Goal: Task Accomplishment & Management: Manage account settings

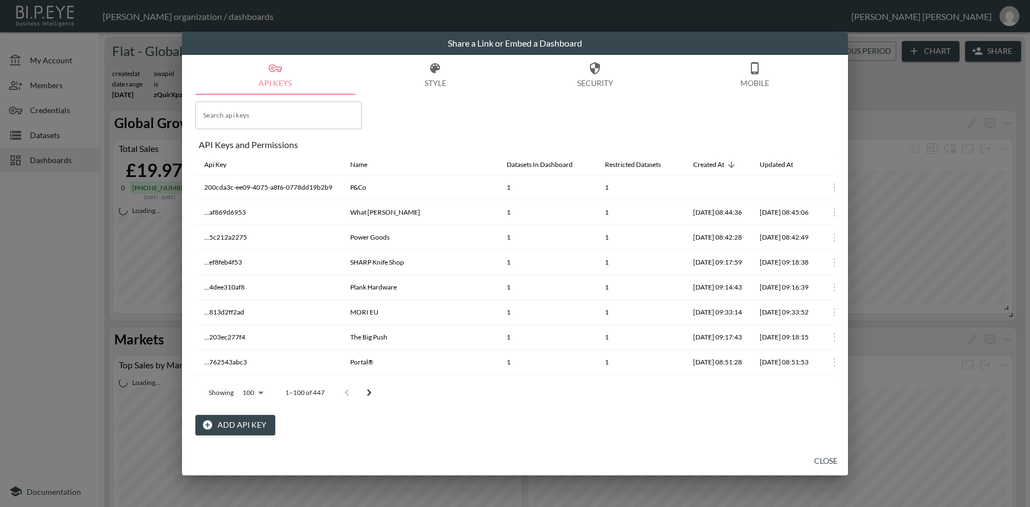
click at [824, 458] on button "Close" at bounding box center [826, 461] width 36 height 21
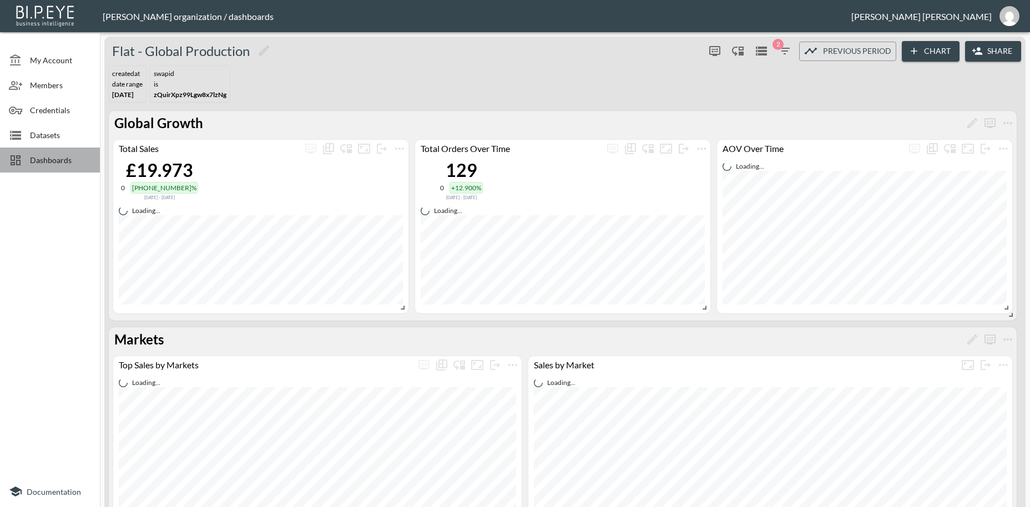
click at [48, 161] on span "Dashboards" at bounding box center [60, 160] width 61 height 12
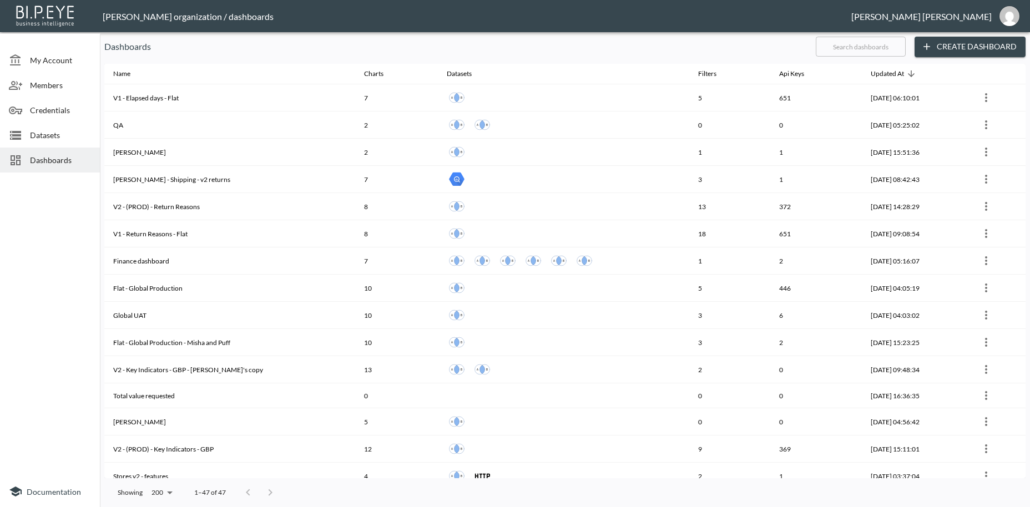
click at [870, 42] on input "text" at bounding box center [861, 47] width 90 height 28
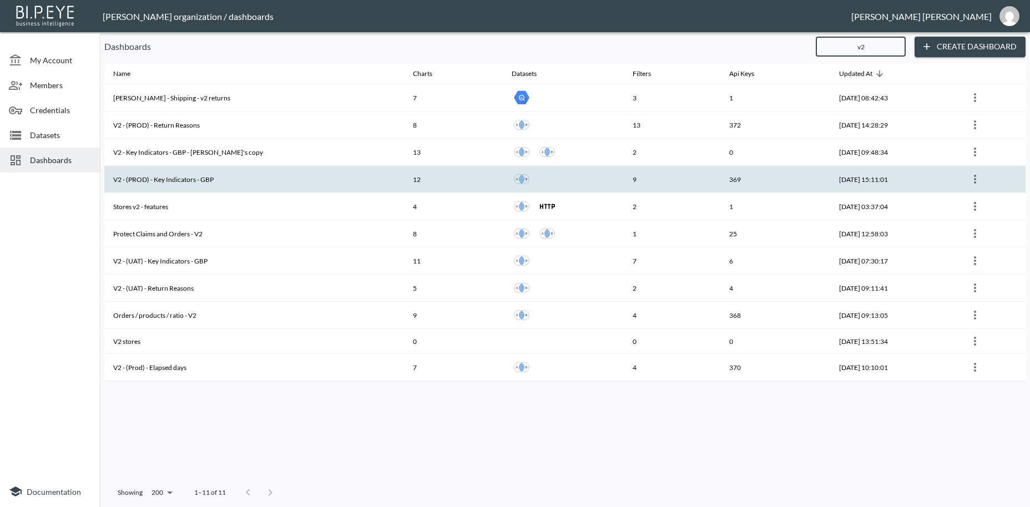
type input "v2"
click at [187, 181] on th "V2 - (PROD) - Key Indicators - GBP" at bounding box center [254, 179] width 300 height 27
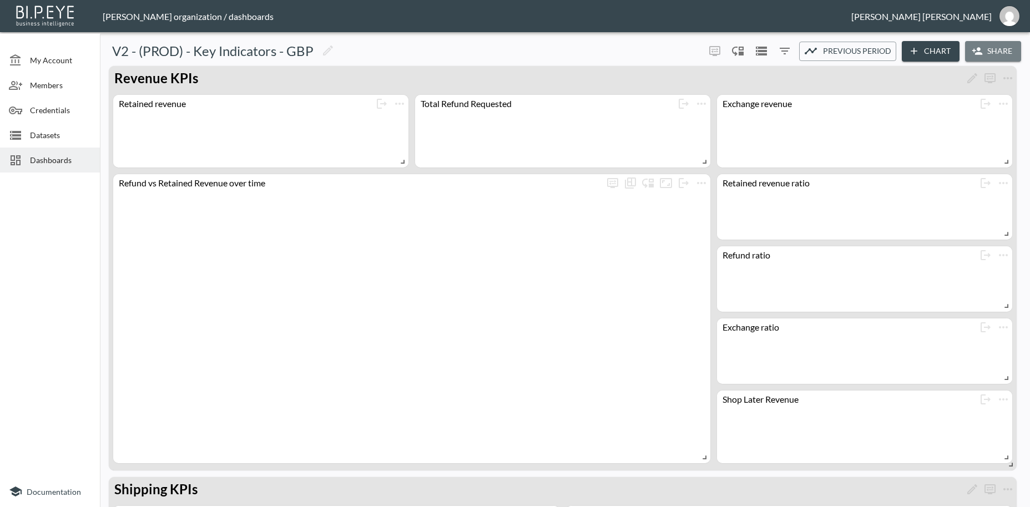
click at [991, 51] on button "Share" at bounding box center [993, 51] width 56 height 21
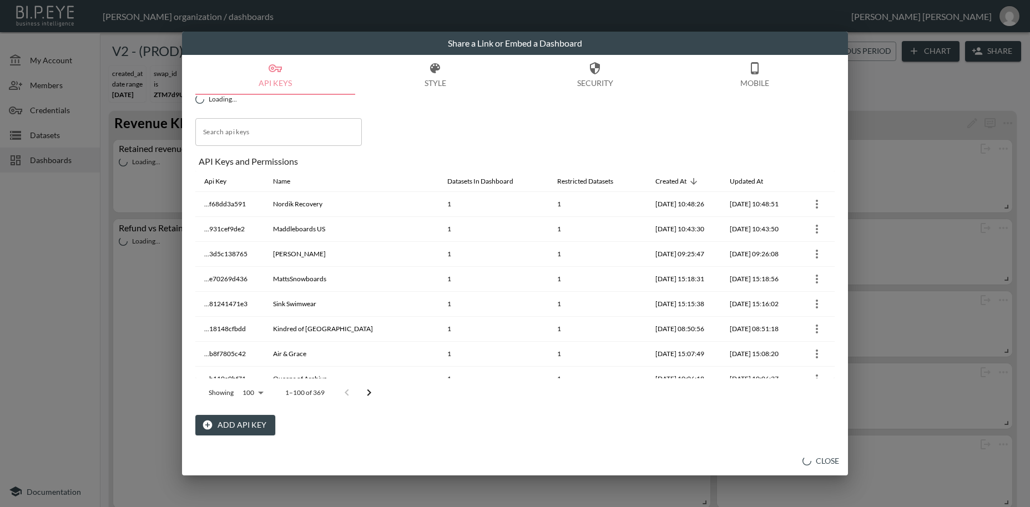
click at [249, 427] on button "Add API Key" at bounding box center [235, 425] width 80 height 21
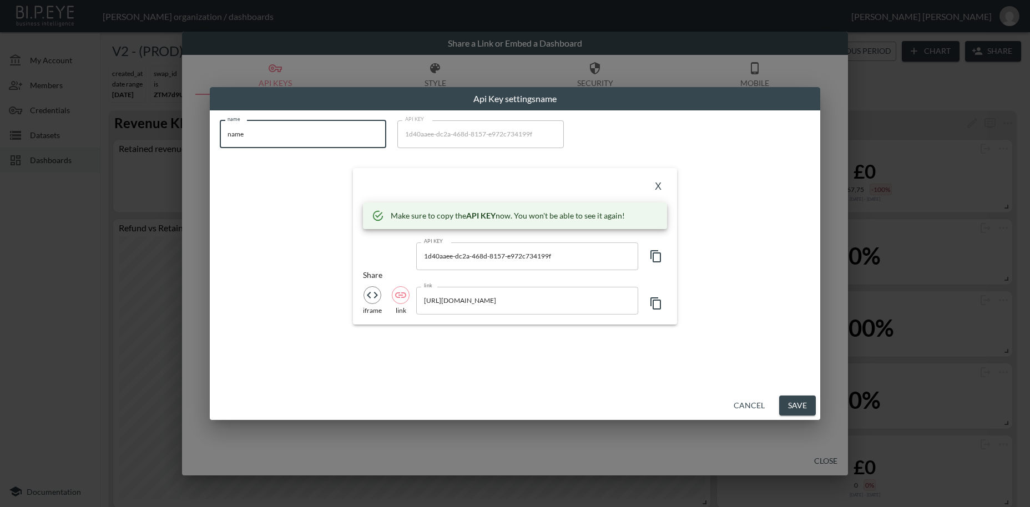
drag, startPoint x: 280, startPoint y: 139, endPoint x: 261, endPoint y: 155, distance: 24.4
click at [220, 128] on input "name" at bounding box center [303, 134] width 166 height 28
paste input "Glow For It"
type input "Glow For It"
click at [656, 255] on icon "button" at bounding box center [655, 256] width 13 height 13
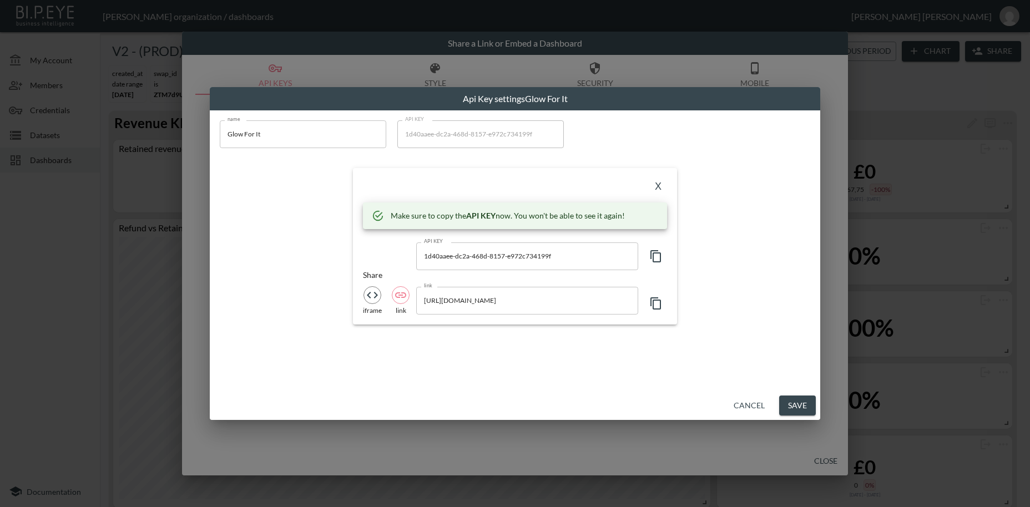
click at [657, 190] on button "X" at bounding box center [658, 187] width 18 height 18
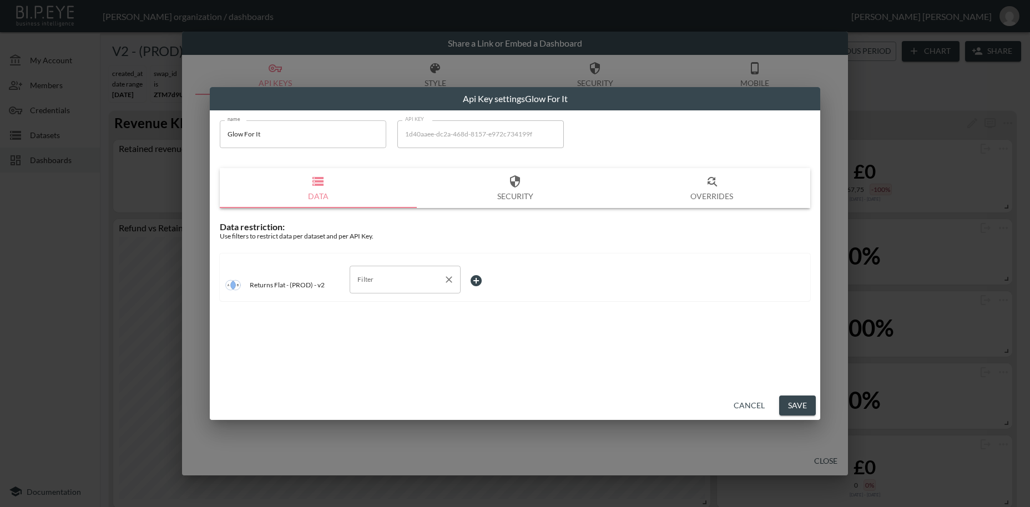
click at [367, 279] on input "Filter" at bounding box center [397, 280] width 84 height 18
click at [368, 306] on span "swap_id" at bounding box center [404, 306] width 93 height 10
type input "swap_id"
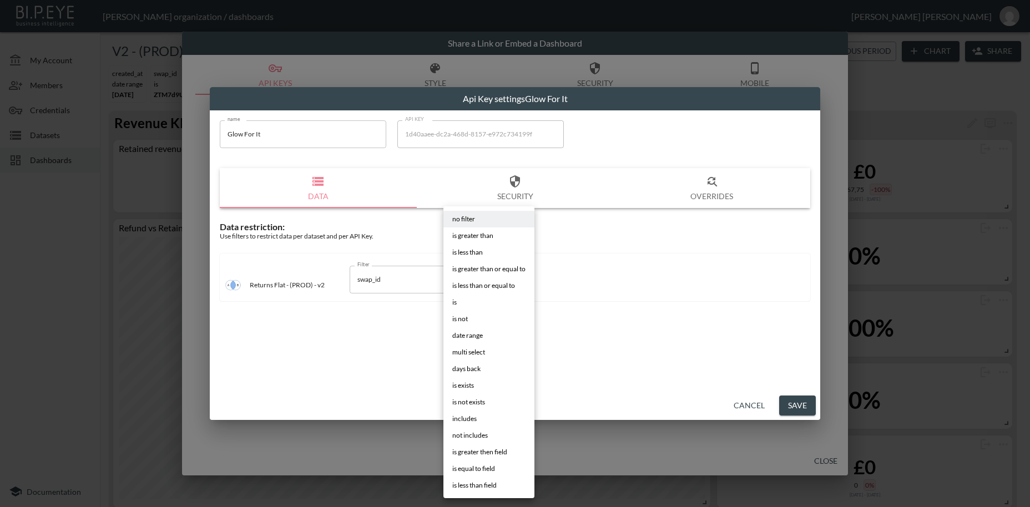
click at [472, 279] on body "BI.P.EYE, Interactive Analytics Dashboards - app [PERSON_NAME] organization / d…" at bounding box center [515, 253] width 1030 height 507
click at [457, 303] on span "is" at bounding box center [454, 302] width 4 height 10
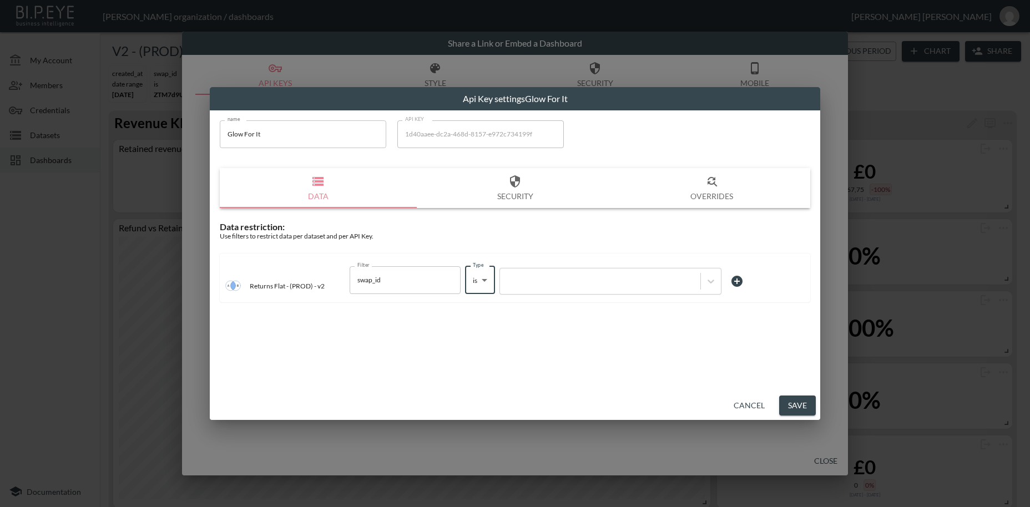
type input "is"
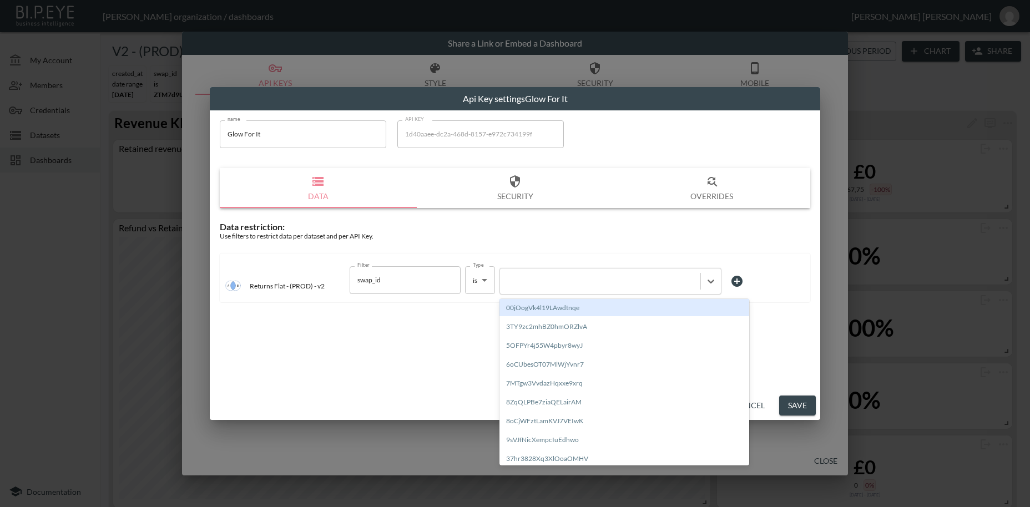
click at [564, 282] on div at bounding box center [599, 281] width 189 height 11
paste input "h1bjvrMQtJeHZuWCUuyj"
type input "h1bjvrMQtJeHZuWCUuyj"
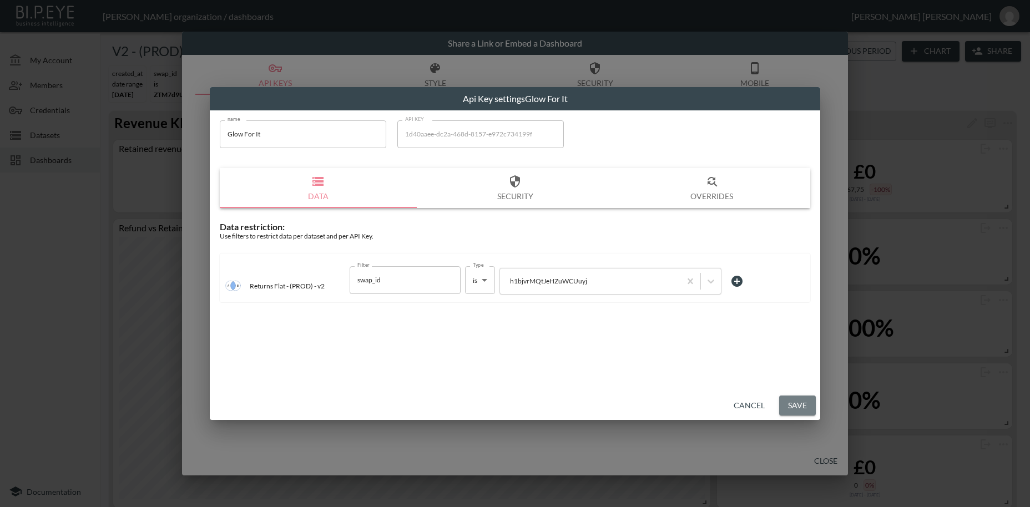
click at [802, 400] on button "Save" at bounding box center [797, 406] width 37 height 21
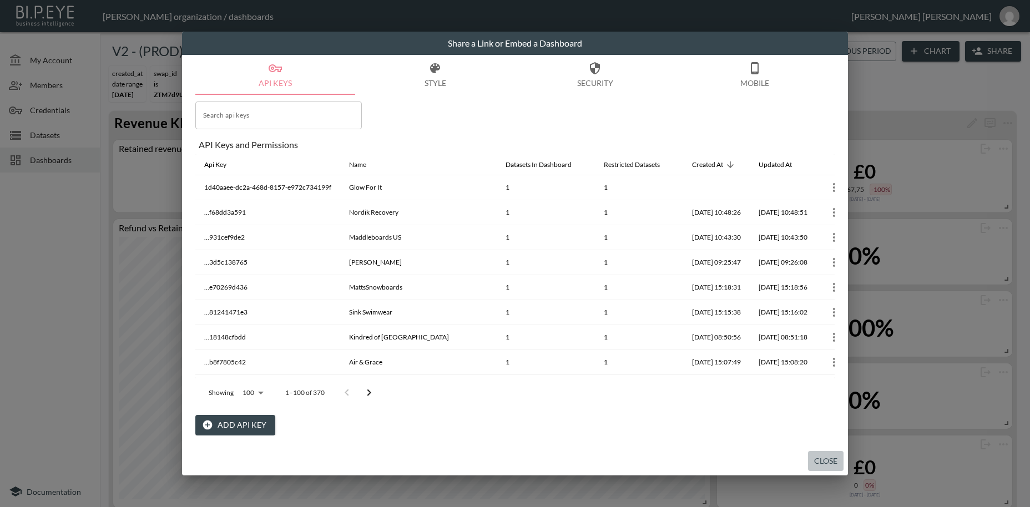
click at [818, 460] on button "Close" at bounding box center [826, 461] width 36 height 21
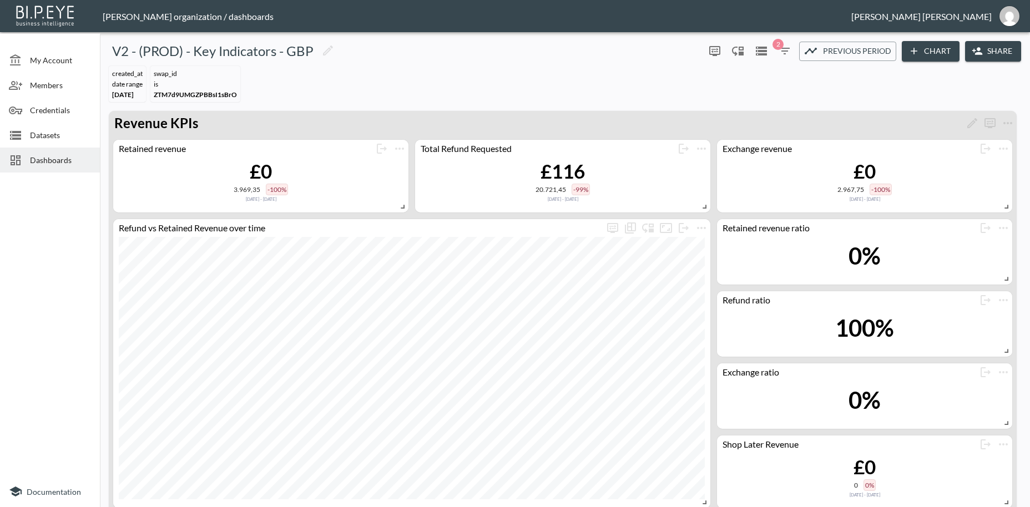
click at [60, 163] on span "Dashboards" at bounding box center [60, 160] width 61 height 12
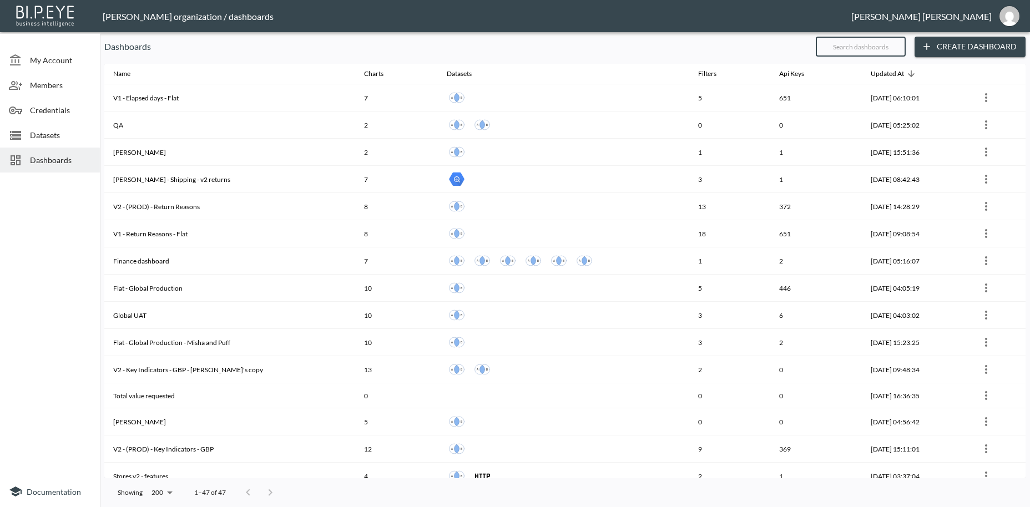
click at [845, 42] on input "text" at bounding box center [861, 47] width 90 height 28
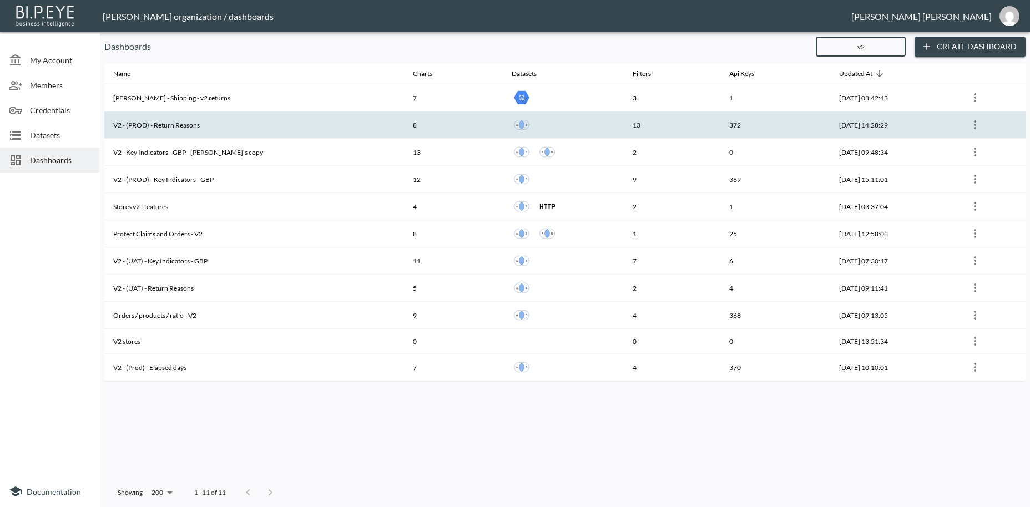
type input "v2"
click at [549, 126] on div at bounding box center [563, 125] width 103 height 20
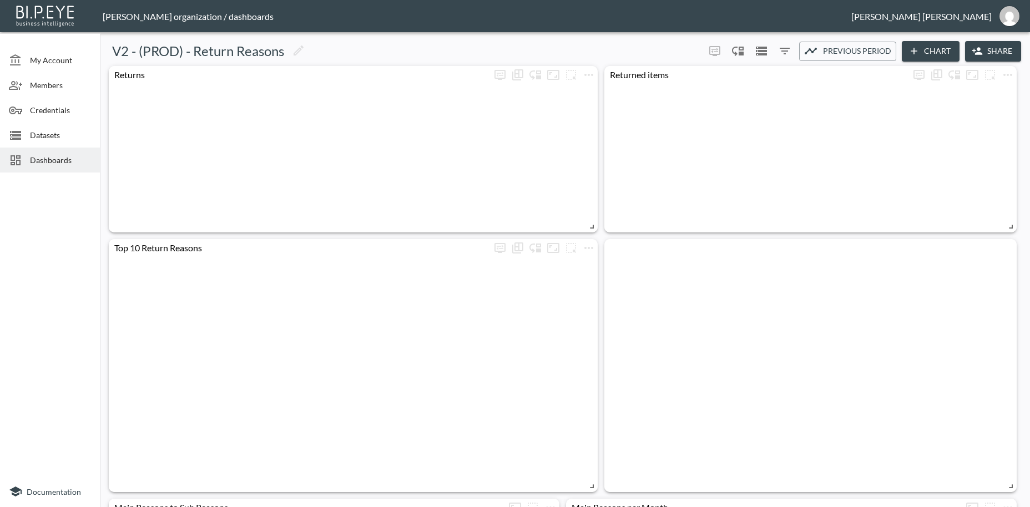
click at [1003, 55] on button "Share" at bounding box center [993, 51] width 56 height 21
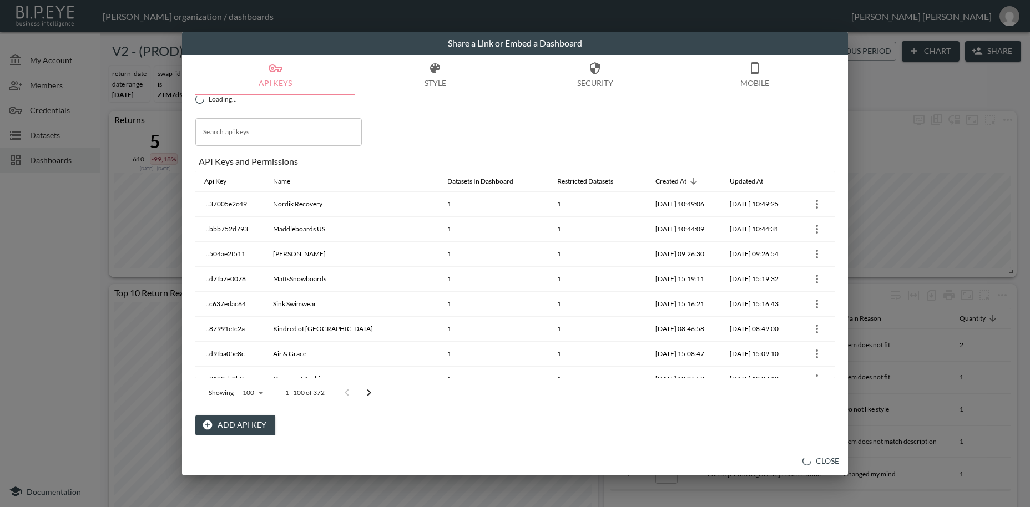
click at [255, 426] on button "Add API Key" at bounding box center [235, 425] width 80 height 21
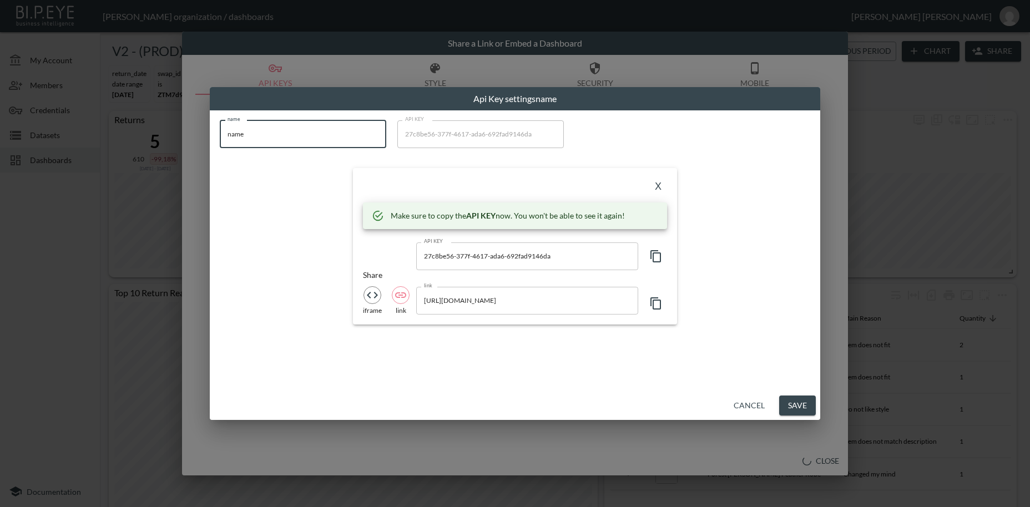
drag, startPoint x: 252, startPoint y: 138, endPoint x: 165, endPoint y: 124, distance: 88.1
click at [220, 123] on input "name" at bounding box center [303, 134] width 166 height 28
paste input "Glow For It"
type input "Glow For It"
click at [656, 257] on icon "button" at bounding box center [655, 256] width 13 height 13
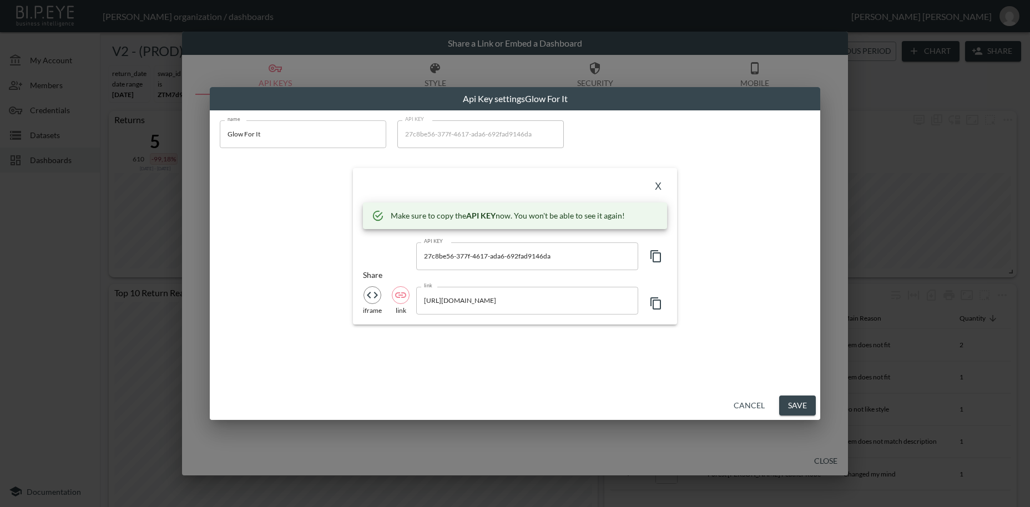
click at [655, 189] on button "X" at bounding box center [658, 187] width 18 height 18
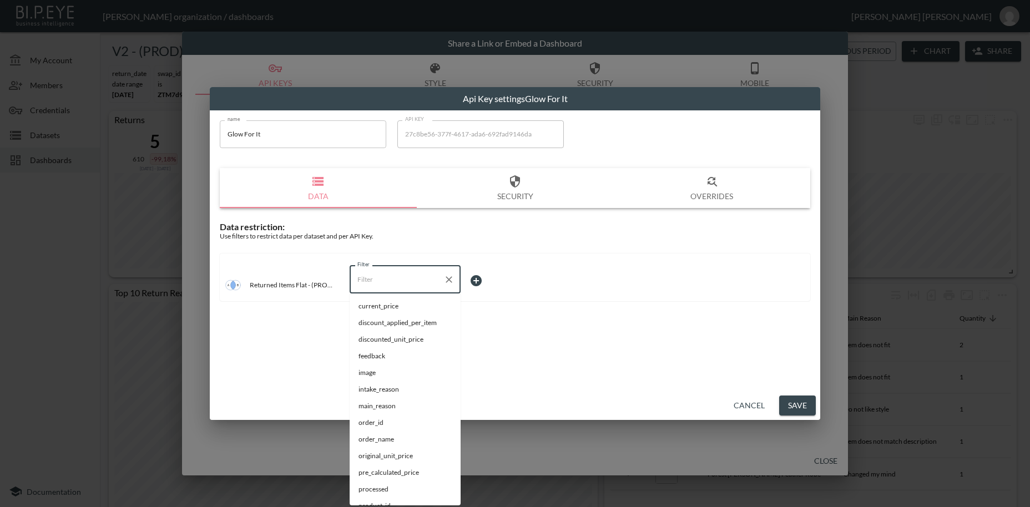
click at [369, 279] on input "Filter" at bounding box center [397, 280] width 84 height 18
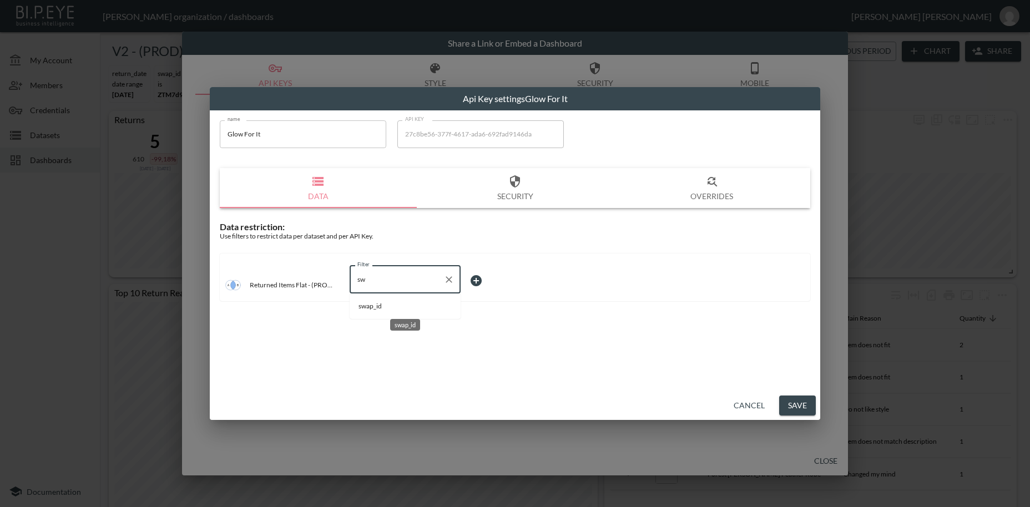
click at [374, 308] on span "swap_id" at bounding box center [404, 306] width 93 height 10
type input "swap_id"
click at [477, 280] on body "BI.P.EYE, Interactive Analytics Dashboards - app [PERSON_NAME] organization / d…" at bounding box center [515, 253] width 1030 height 507
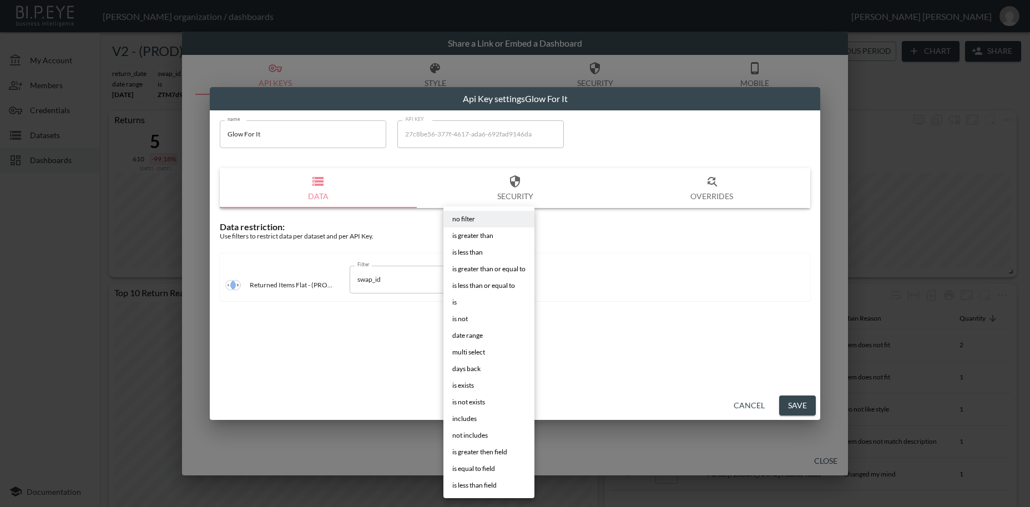
click at [467, 306] on li "is" at bounding box center [488, 302] width 91 height 17
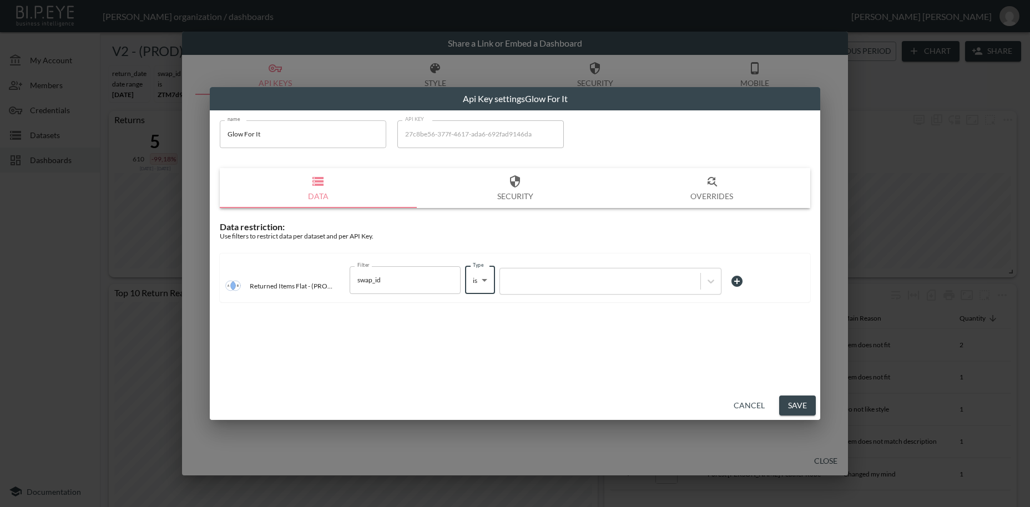
type input "is"
click at [555, 285] on div at bounding box center [599, 281] width 189 height 11
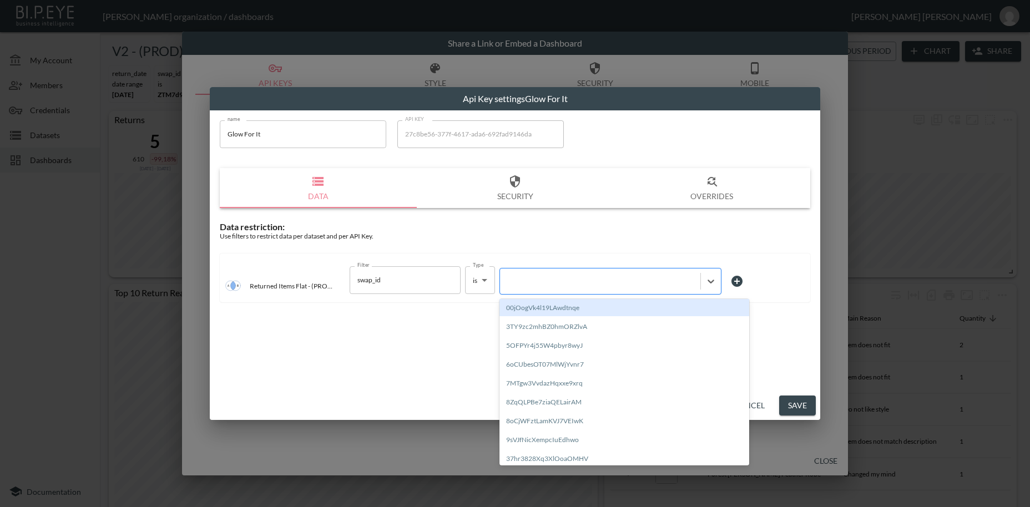
paste input "h1bjvrMQtJeHZuWCUuyj"
type input "h1bjvrMQtJeHZuWCUuyj"
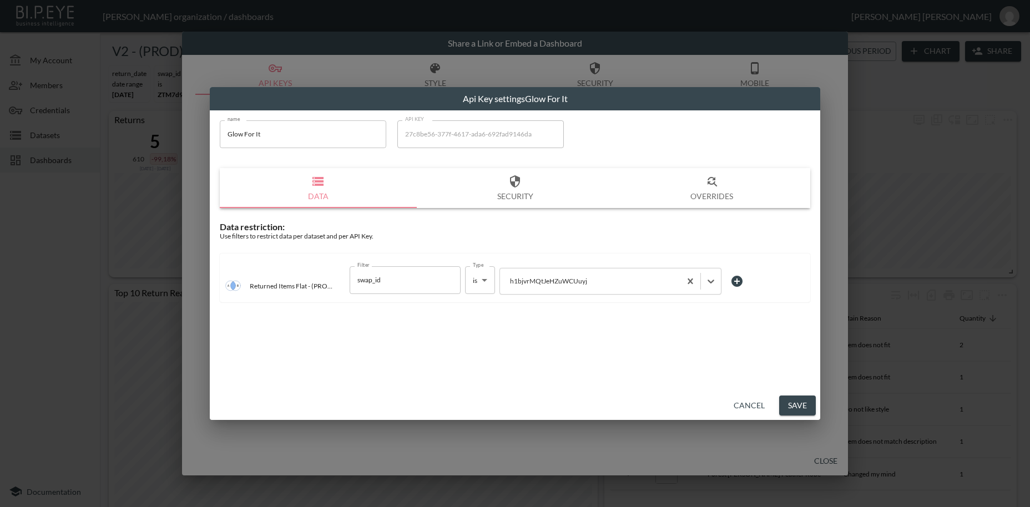
click at [803, 408] on button "Save" at bounding box center [797, 406] width 37 height 21
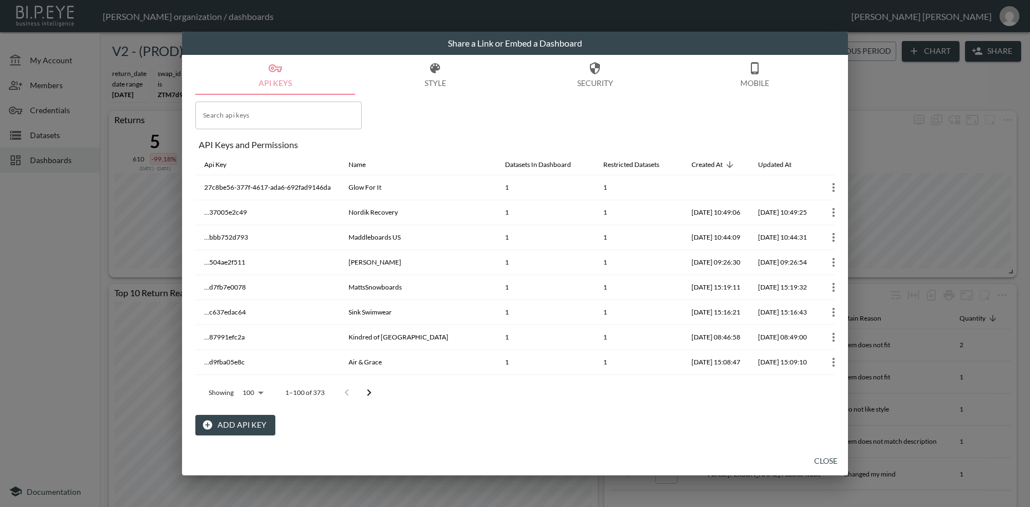
click at [823, 461] on button "Close" at bounding box center [826, 461] width 36 height 21
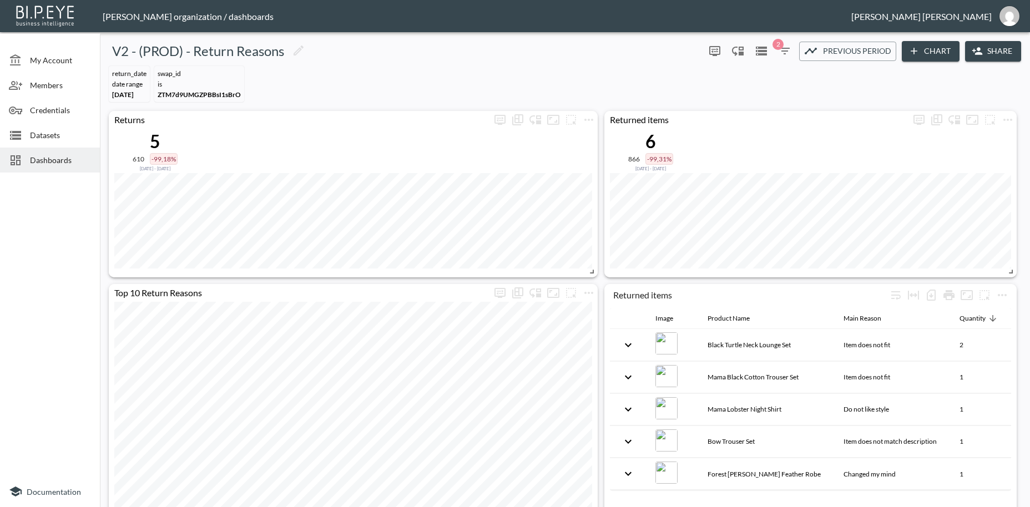
click at [63, 158] on span "Dashboards" at bounding box center [60, 160] width 61 height 12
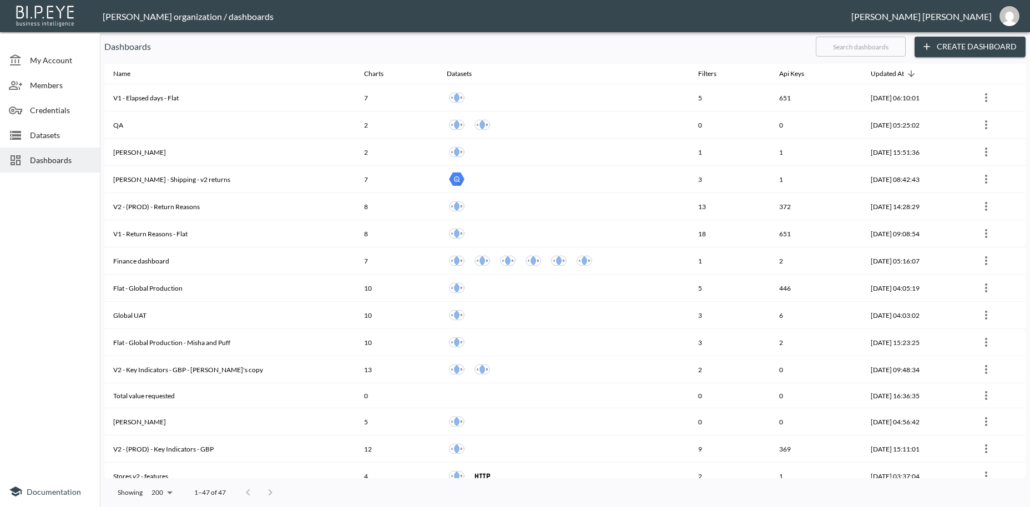
click at [842, 52] on input "text" at bounding box center [861, 47] width 90 height 28
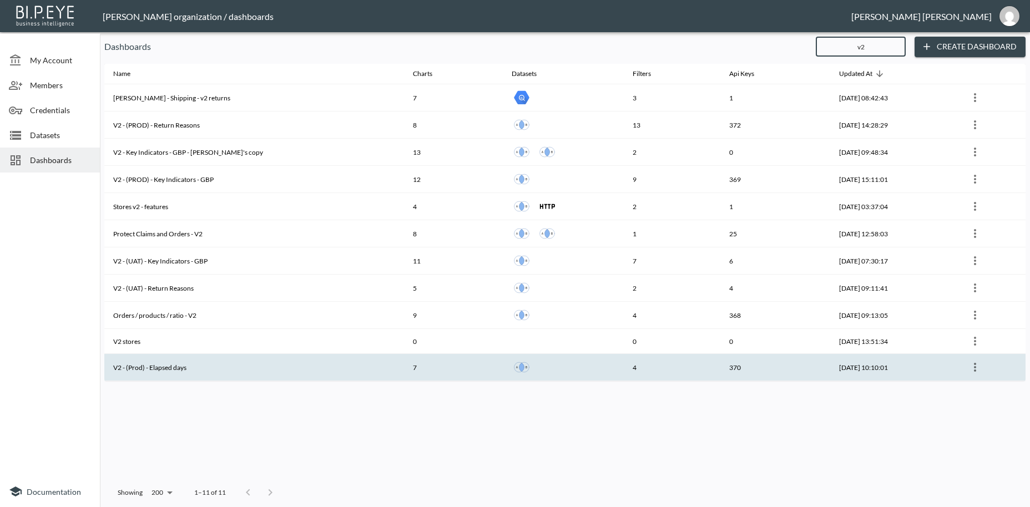
type input "v2"
click at [194, 369] on th "V2 - (Prod) - Elapsed days" at bounding box center [254, 367] width 300 height 27
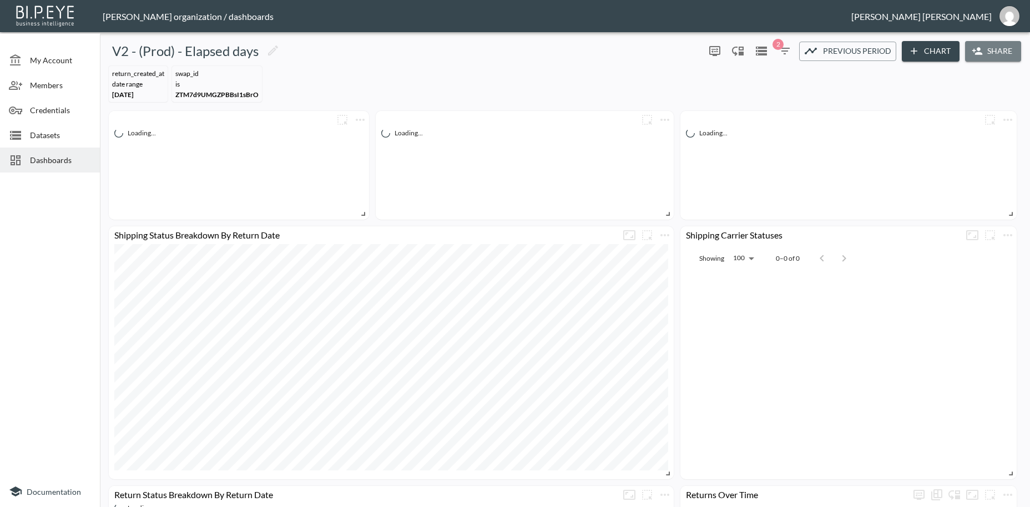
click at [997, 49] on button "Share" at bounding box center [993, 51] width 56 height 21
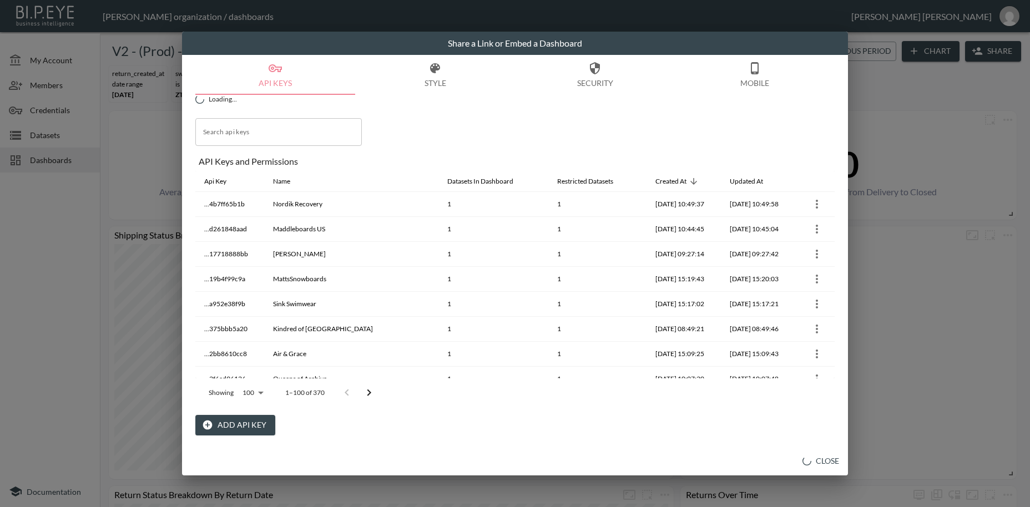
click at [256, 426] on button "Add API Key" at bounding box center [235, 425] width 80 height 21
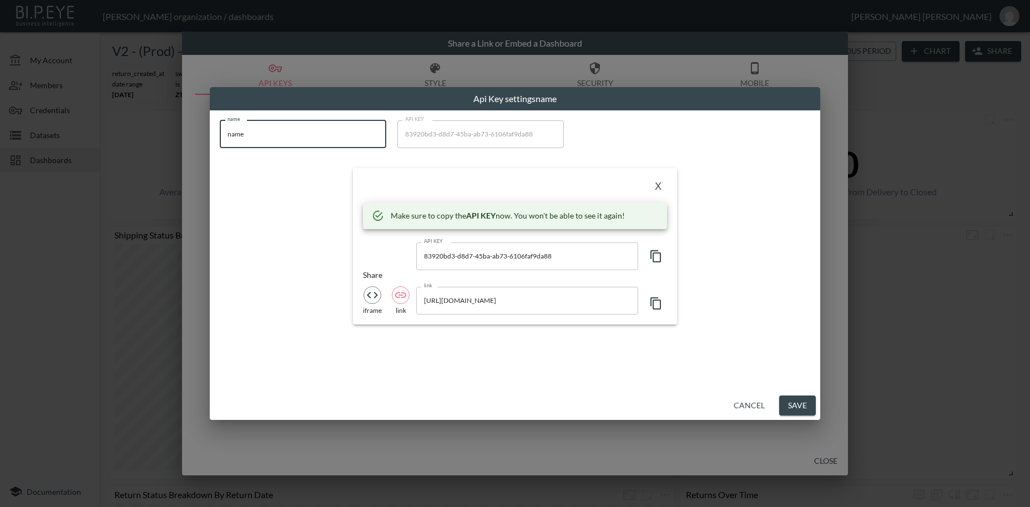
click at [220, 126] on input "name" at bounding box center [303, 134] width 166 height 28
paste input "Glow For It"
type input "Glow For It"
click at [652, 258] on icon "button" at bounding box center [655, 256] width 13 height 13
click at [655, 259] on icon "button" at bounding box center [655, 256] width 13 height 13
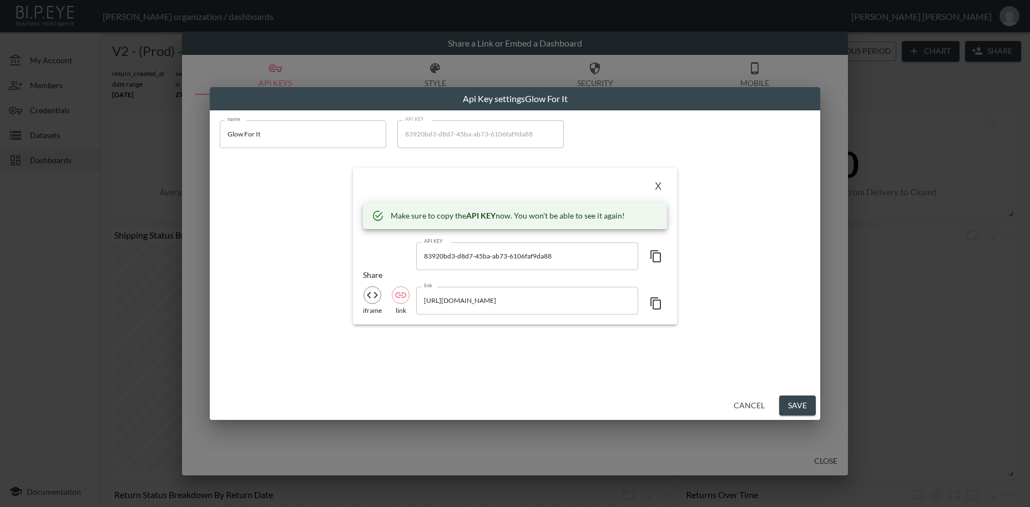
click at [657, 191] on button "X" at bounding box center [658, 187] width 18 height 18
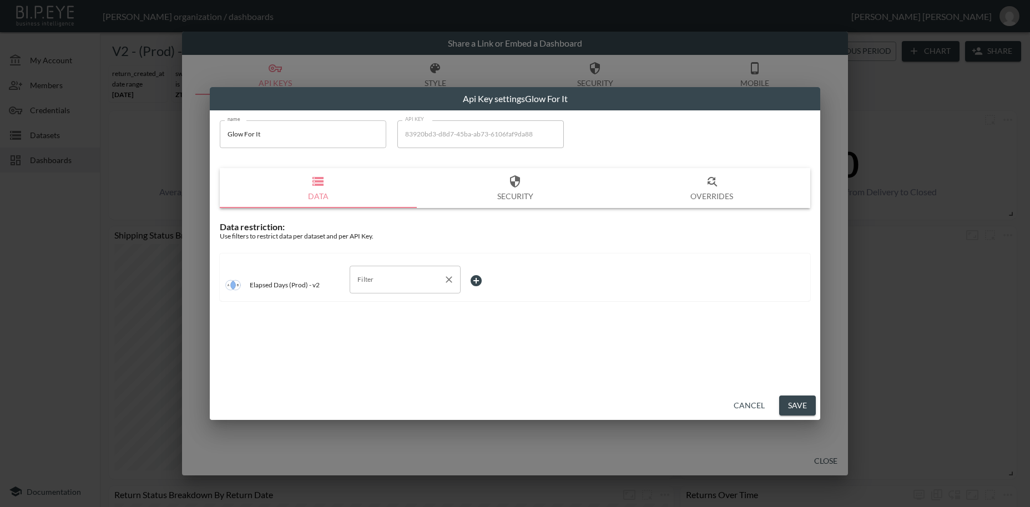
click at [386, 280] on input "Filter" at bounding box center [397, 280] width 84 height 18
drag, startPoint x: 388, startPoint y: 308, endPoint x: 432, endPoint y: 305, distance: 44.6
click at [388, 308] on span "swap_id" at bounding box center [404, 306] width 93 height 10
type input "swap_id"
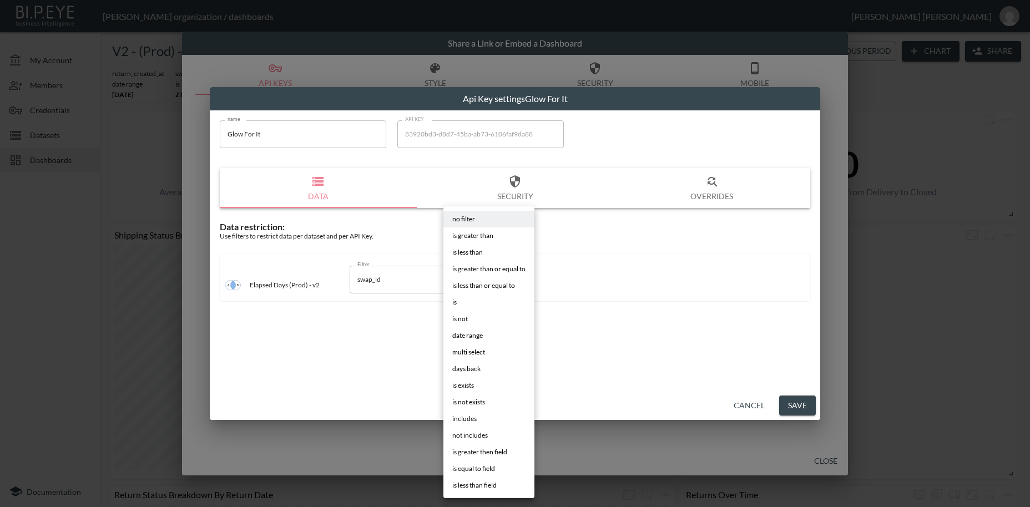
click at [477, 280] on body "BI.P.EYE, Interactive Analytics Dashboards - app [PERSON_NAME] organization / d…" at bounding box center [515, 253] width 1030 height 507
click at [470, 305] on li "is" at bounding box center [488, 302] width 91 height 17
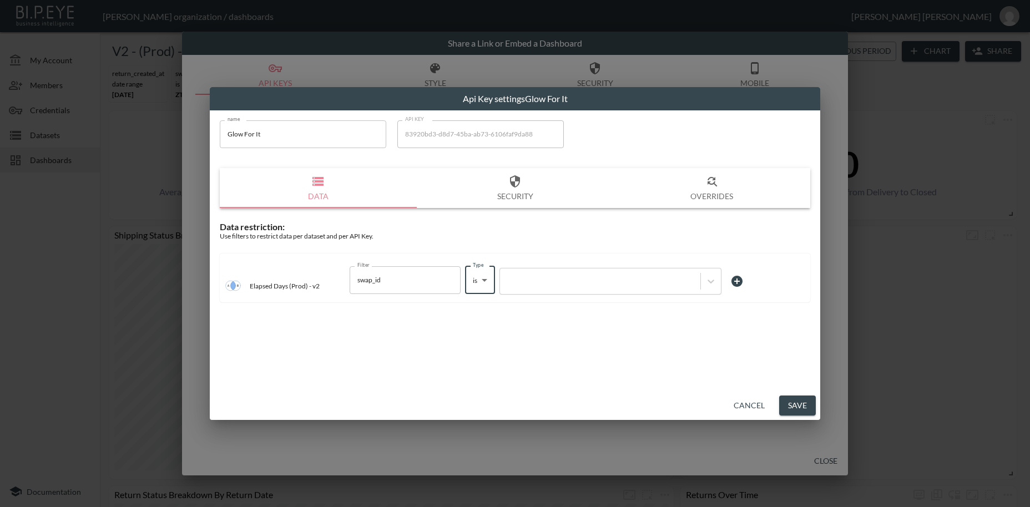
type input "is"
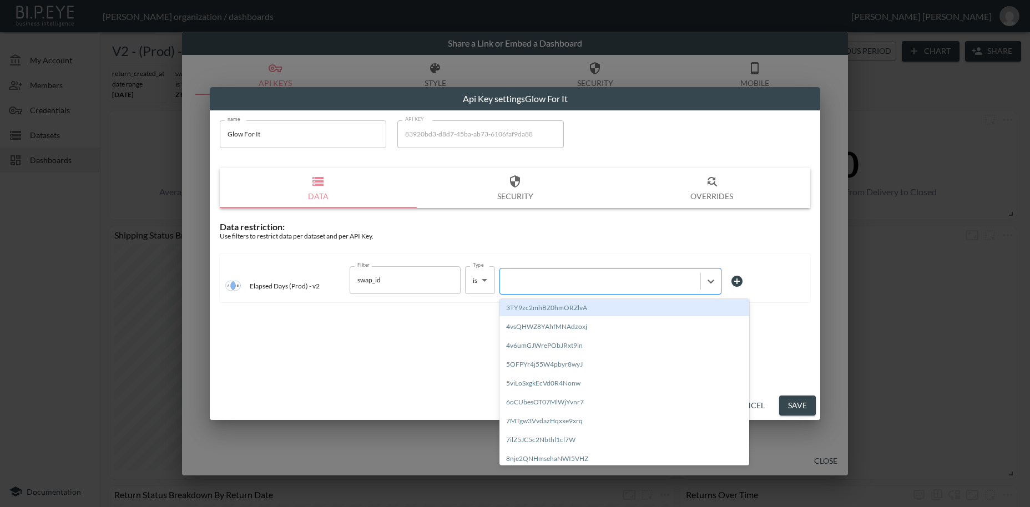
click at [538, 282] on div at bounding box center [599, 281] width 189 height 11
paste input "h1bjvrMQtJeHZuWCUuyj"
type input "h1bjvrMQtJeHZuWCUuyj"
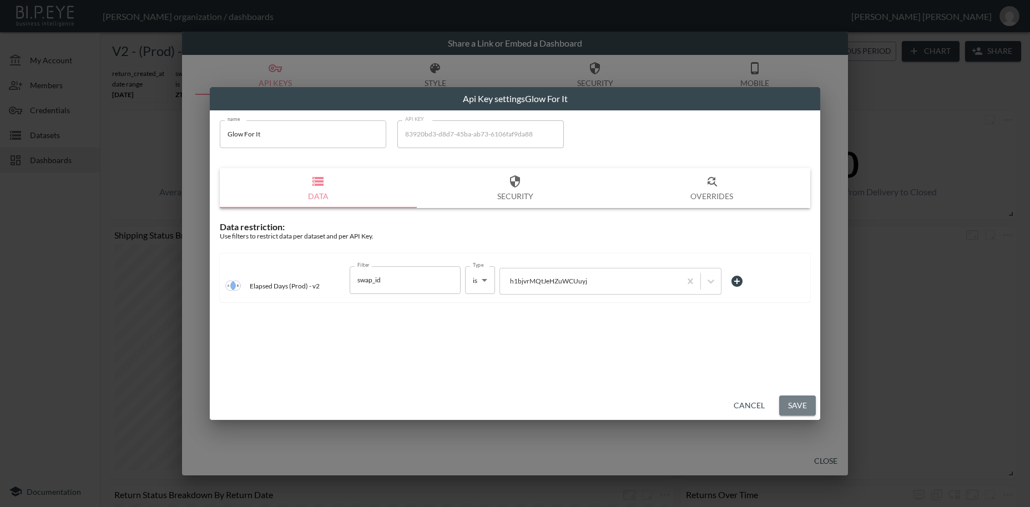
click at [798, 403] on button "Save" at bounding box center [797, 406] width 37 height 21
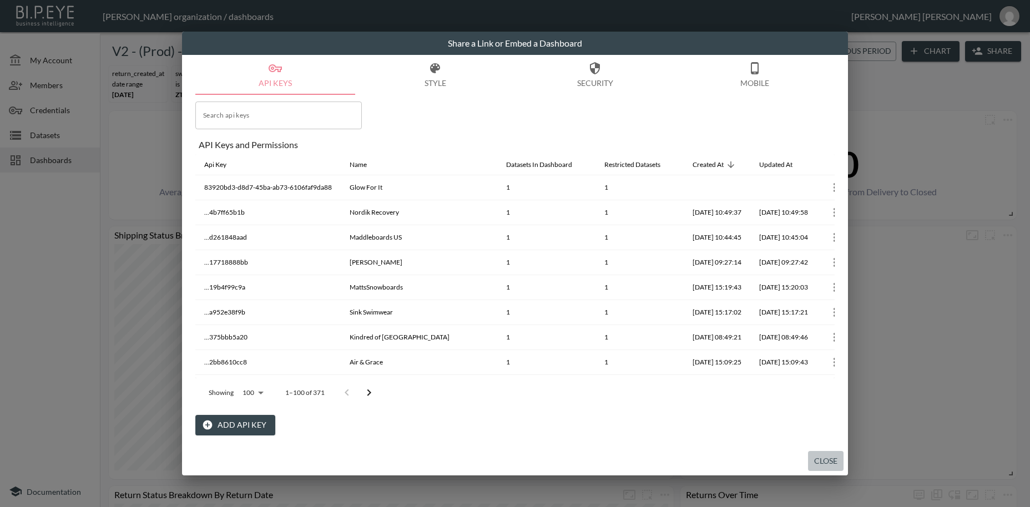
drag, startPoint x: 822, startPoint y: 459, endPoint x: 709, endPoint y: 423, distance: 118.3
click at [822, 460] on button "Close" at bounding box center [826, 461] width 36 height 21
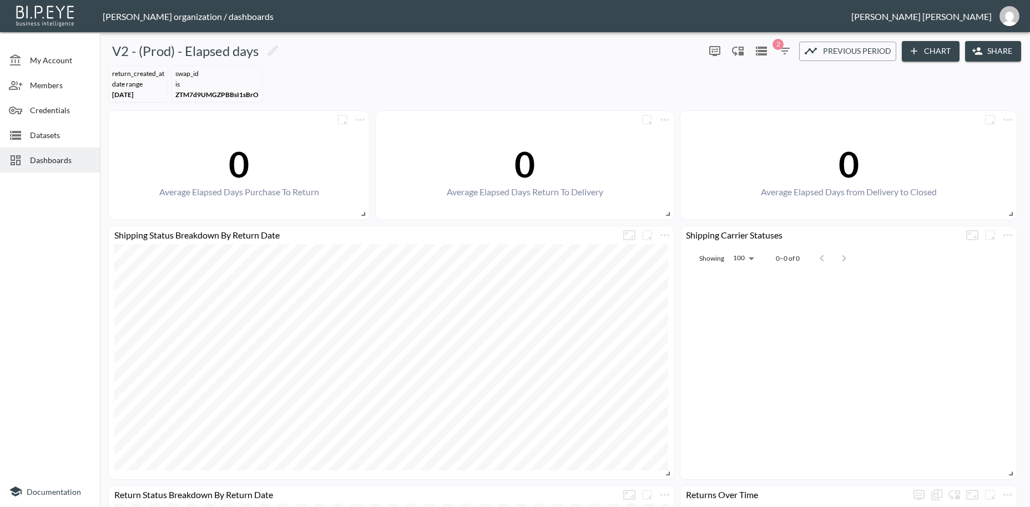
click at [64, 161] on span "Dashboards" at bounding box center [60, 160] width 61 height 12
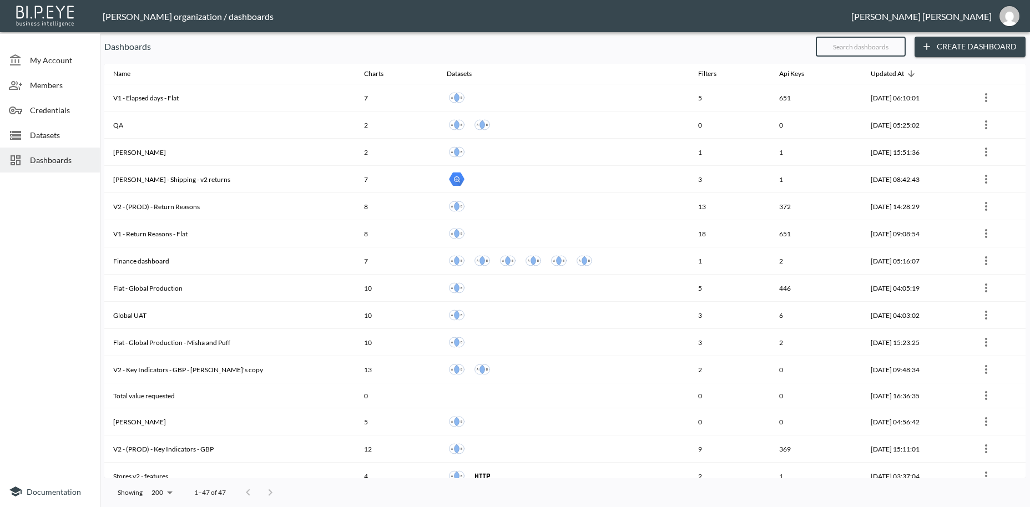
click at [834, 48] on input "text" at bounding box center [861, 47] width 90 height 28
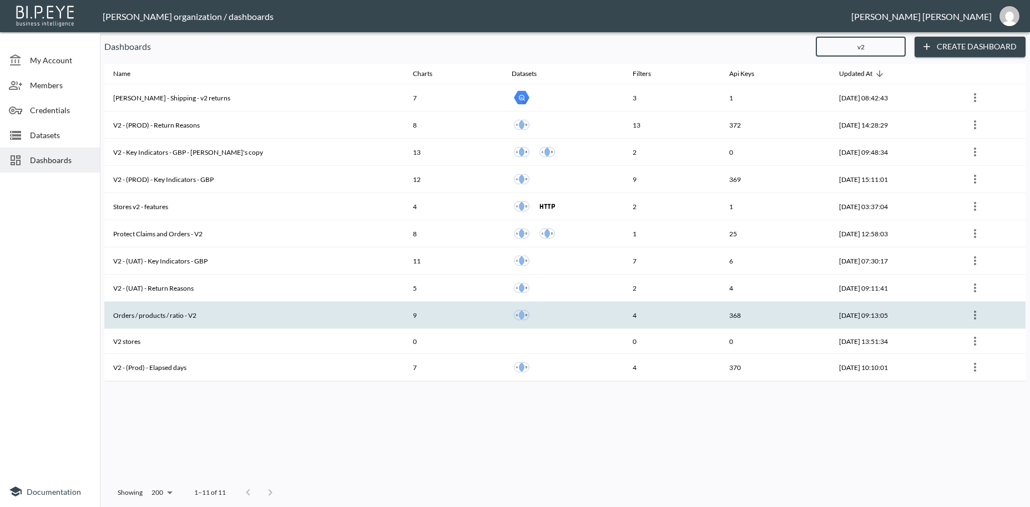
type input "v2"
click at [252, 320] on th "Orders / products / ratio - V2" at bounding box center [254, 315] width 300 height 27
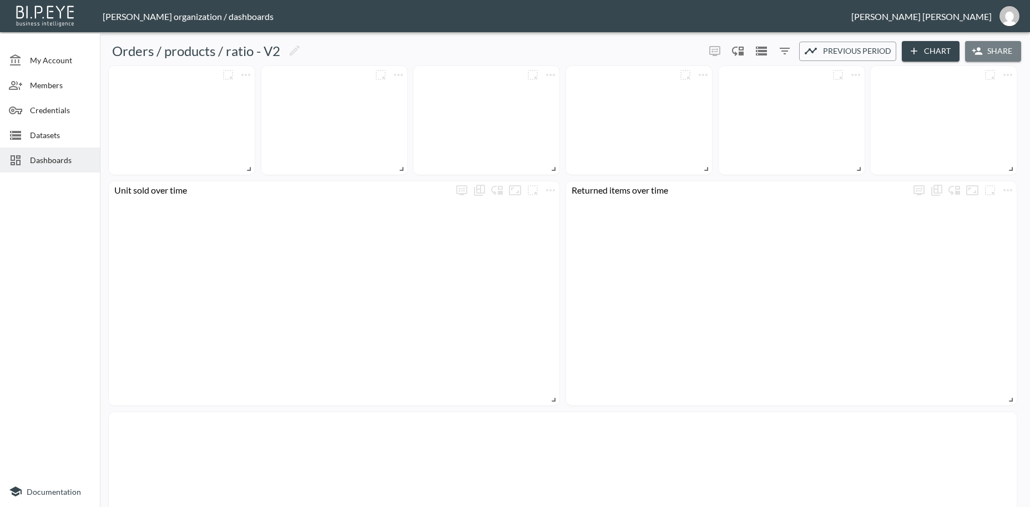
click at [997, 52] on button "Share" at bounding box center [993, 51] width 56 height 21
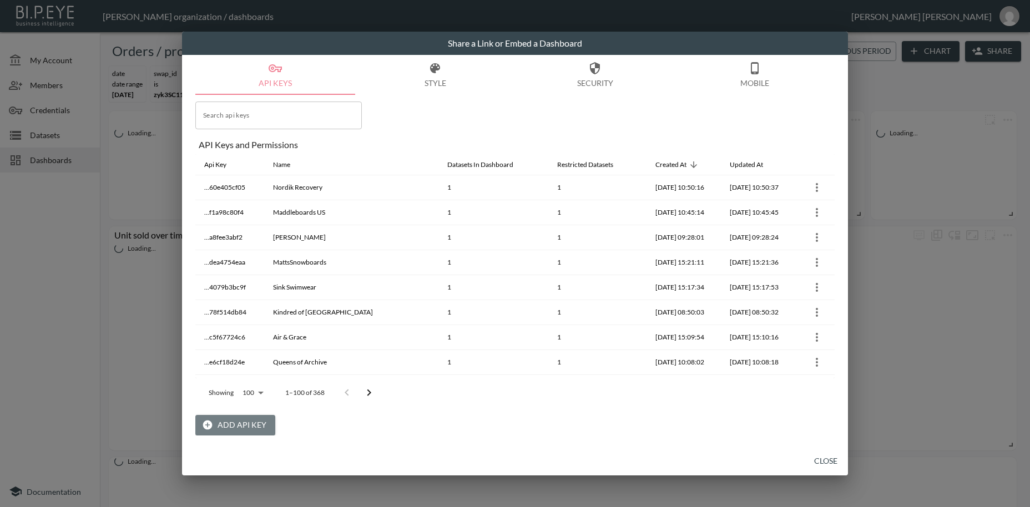
click at [257, 427] on button "Add API Key" at bounding box center [235, 425] width 80 height 21
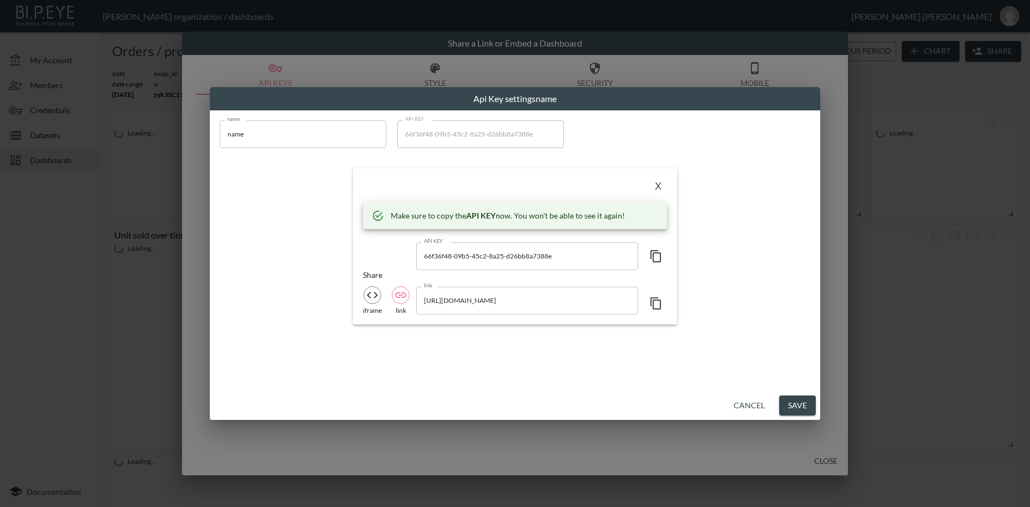
click at [220, 120] on input "name" at bounding box center [303, 134] width 166 height 28
paste input "Glow For It"
type input "Glow For It"
click at [656, 258] on icon "button" at bounding box center [655, 256] width 13 height 13
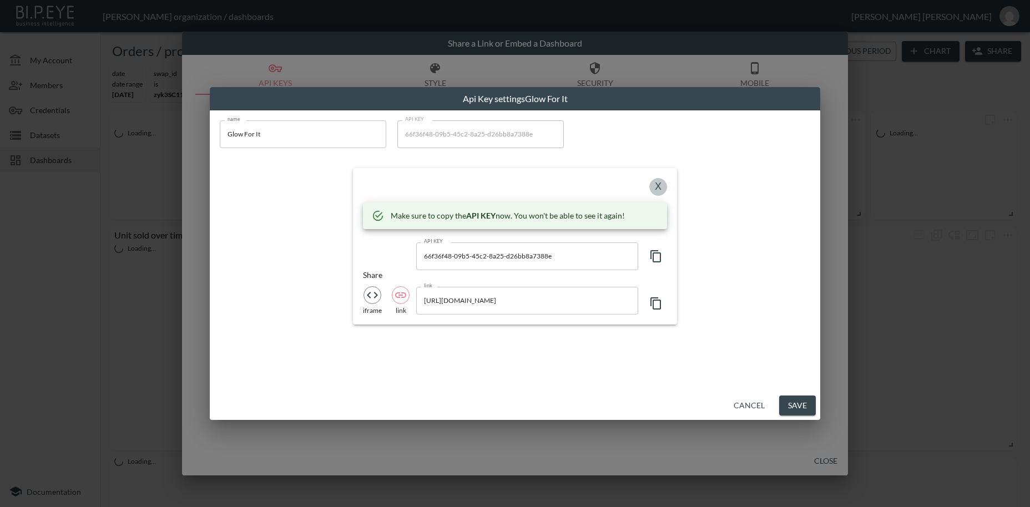
click at [654, 194] on button "X" at bounding box center [658, 187] width 18 height 18
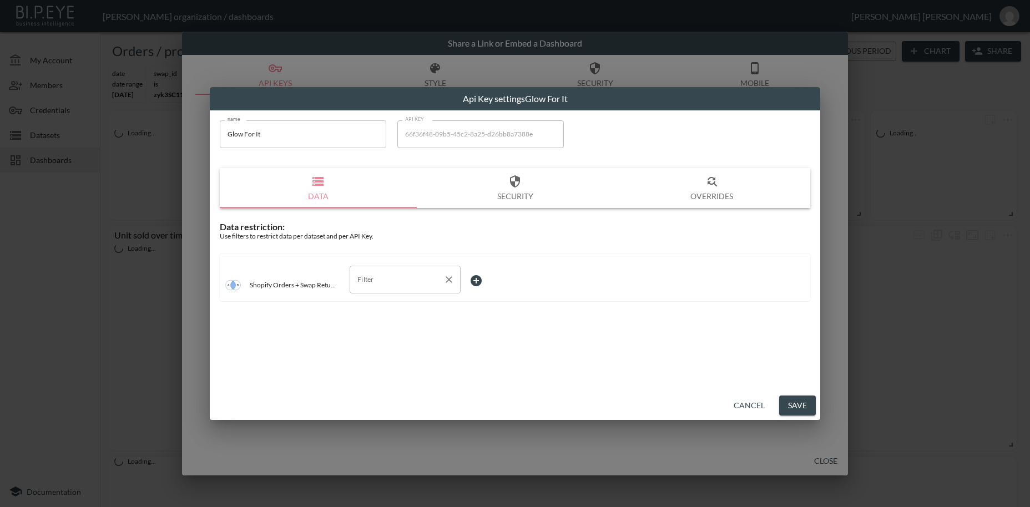
click at [375, 280] on input "Filter" at bounding box center [397, 280] width 84 height 18
click at [381, 305] on span "swap_id" at bounding box center [404, 306] width 93 height 10
type input "swap_id"
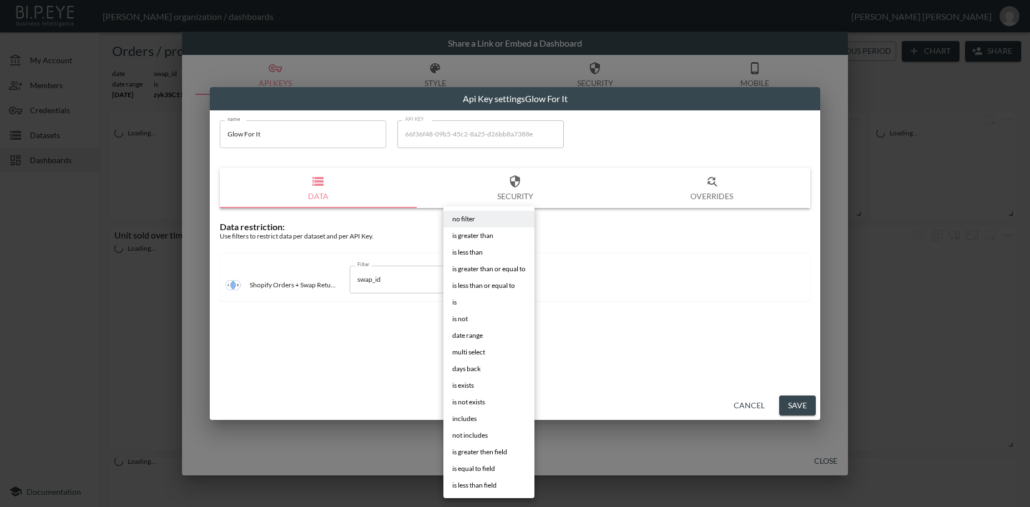
drag, startPoint x: 478, startPoint y: 277, endPoint x: 478, endPoint y: 301, distance: 23.3
click at [478, 278] on body "BI.P.EYE, Interactive Analytics Dashboards - app [PERSON_NAME] organization / d…" at bounding box center [515, 253] width 1030 height 507
click at [459, 301] on li "is" at bounding box center [488, 302] width 91 height 17
type input "is"
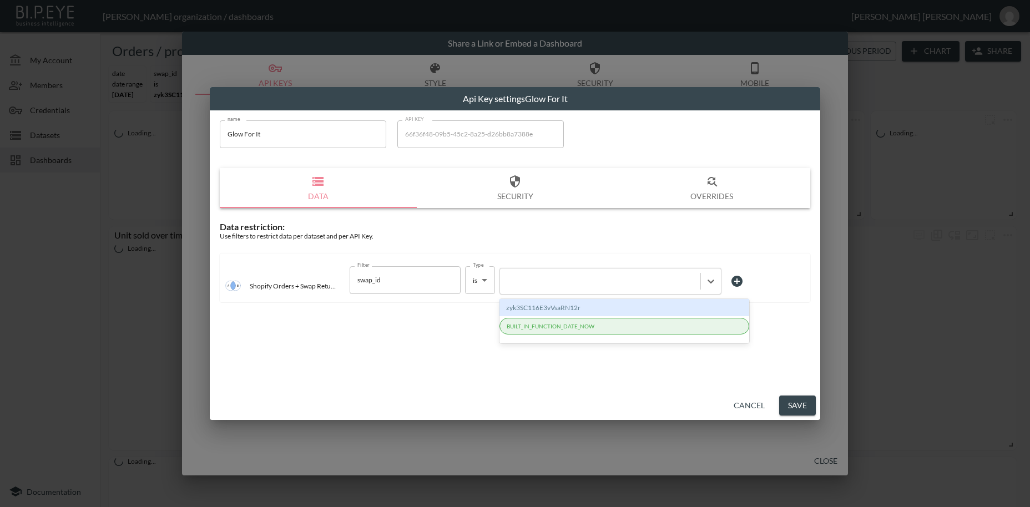
click at [545, 279] on div at bounding box center [599, 281] width 189 height 11
paste input "h1bjvrMQtJeHZuWCUuyj"
type input "h1bjvrMQtJeHZuWCUuyj"
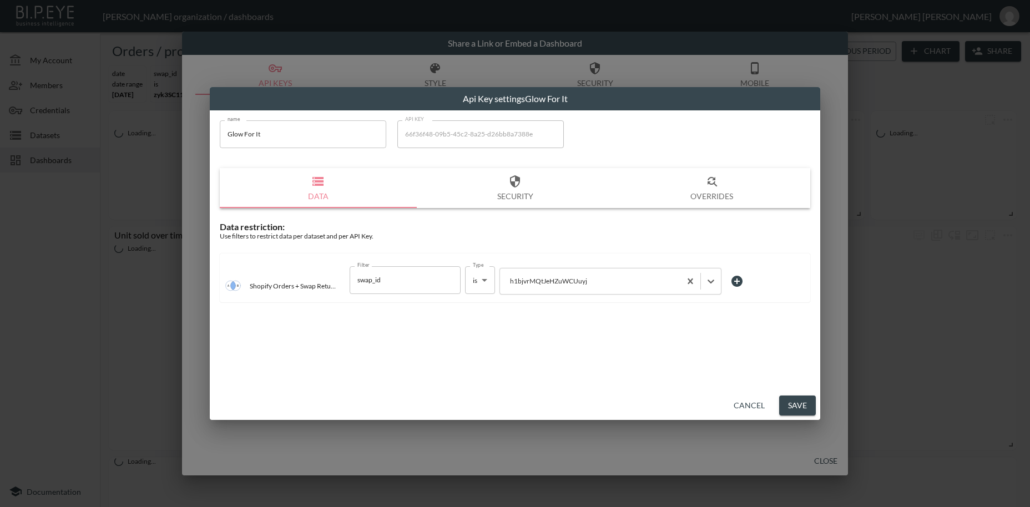
click at [790, 407] on button "Save" at bounding box center [797, 406] width 37 height 21
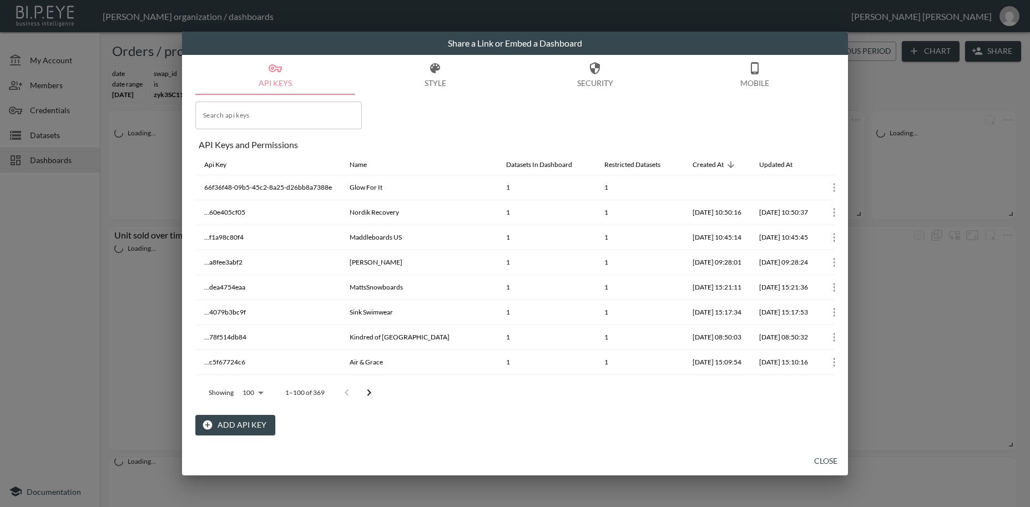
click at [834, 459] on button "Close" at bounding box center [826, 461] width 36 height 21
